Goal: Task Accomplishment & Management: Use online tool/utility

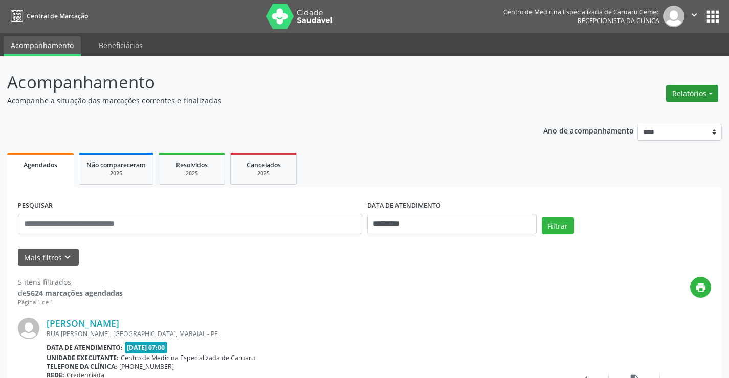
click at [682, 91] on button "Relatórios" at bounding box center [692, 93] width 52 height 17
click at [653, 116] on link "Agendamentos" at bounding box center [664, 115] width 110 height 14
select select "*"
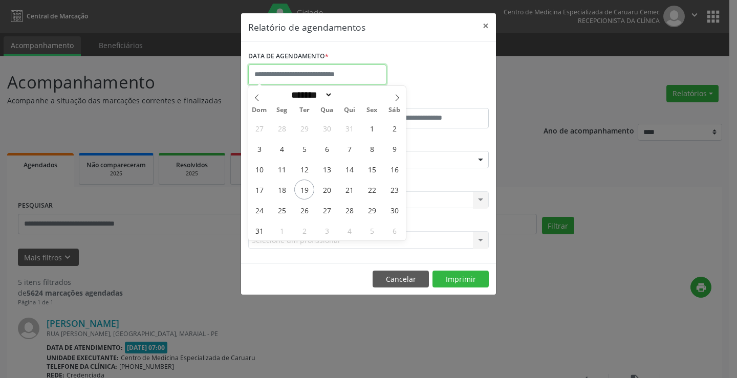
click at [282, 80] on input "text" at bounding box center [317, 74] width 138 height 20
click at [308, 189] on span "19" at bounding box center [304, 190] width 20 height 20
type input "**********"
click at [308, 189] on span "19" at bounding box center [304, 190] width 20 height 20
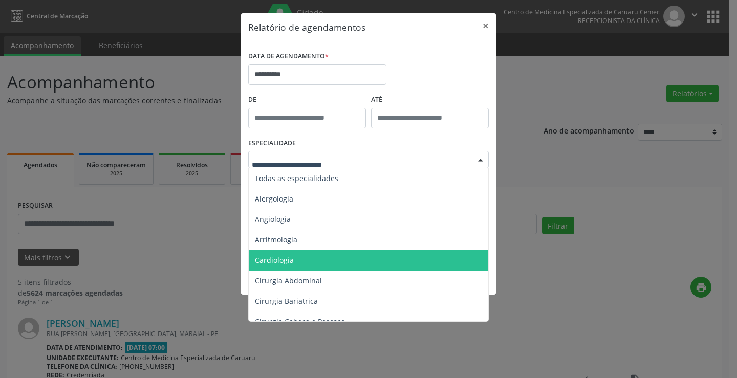
click at [281, 259] on span "Cardiologia" at bounding box center [274, 260] width 39 height 10
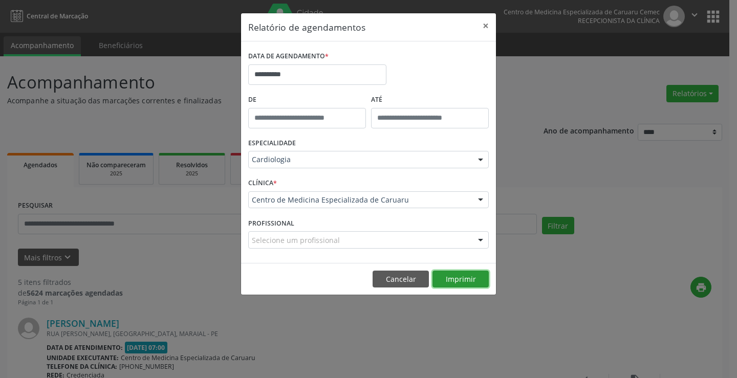
click at [474, 278] on button "Imprimir" at bounding box center [460, 279] width 56 height 17
